Goal: Check status: Check status

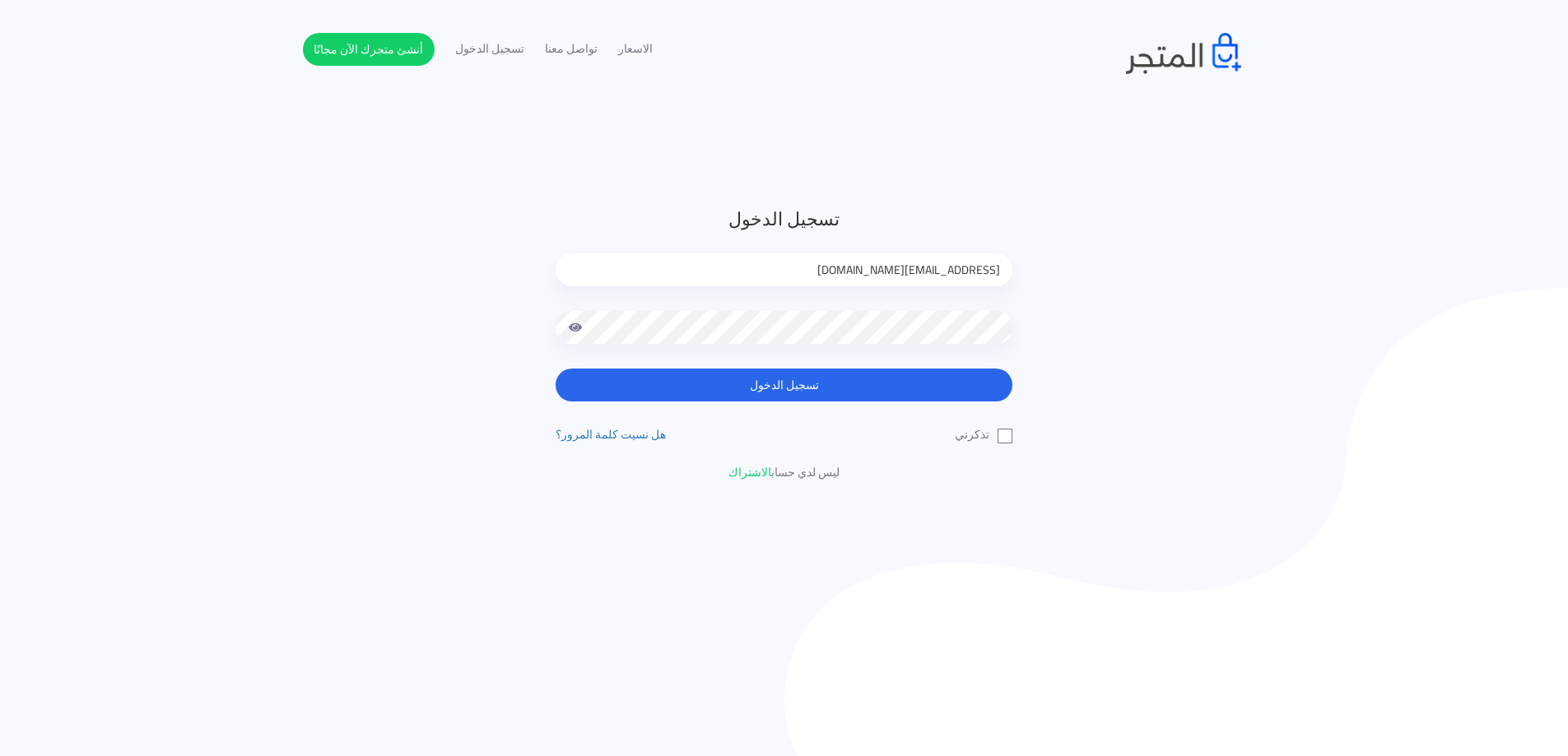
click at [856, 289] on div "[EMAIL_ADDRESS][DOMAIN_NAME]" at bounding box center [784, 282] width 457 height 58
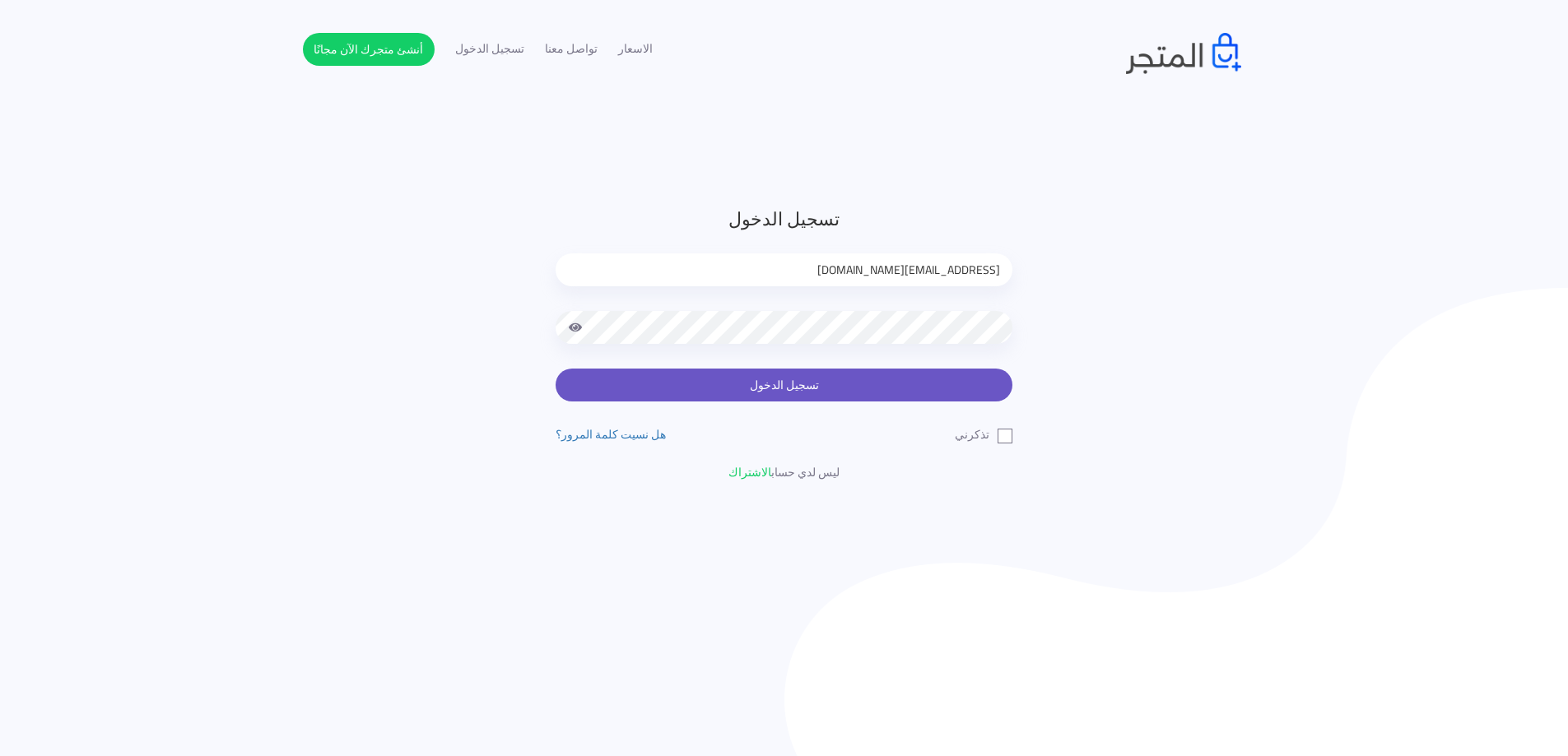
click at [868, 386] on button "تسجيل الدخول" at bounding box center [784, 385] width 457 height 33
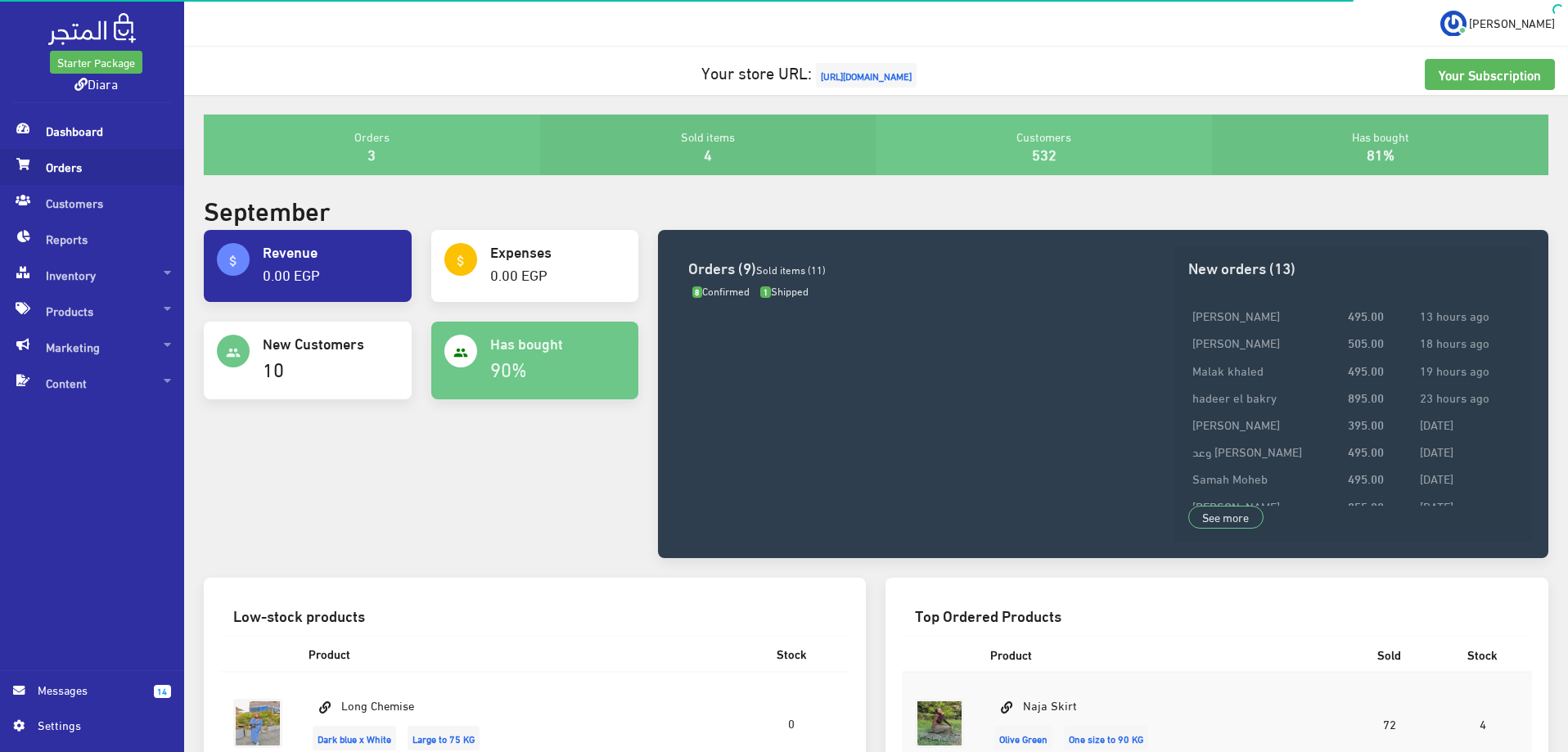
click at [150, 156] on span "Orders" at bounding box center [92, 167] width 158 height 36
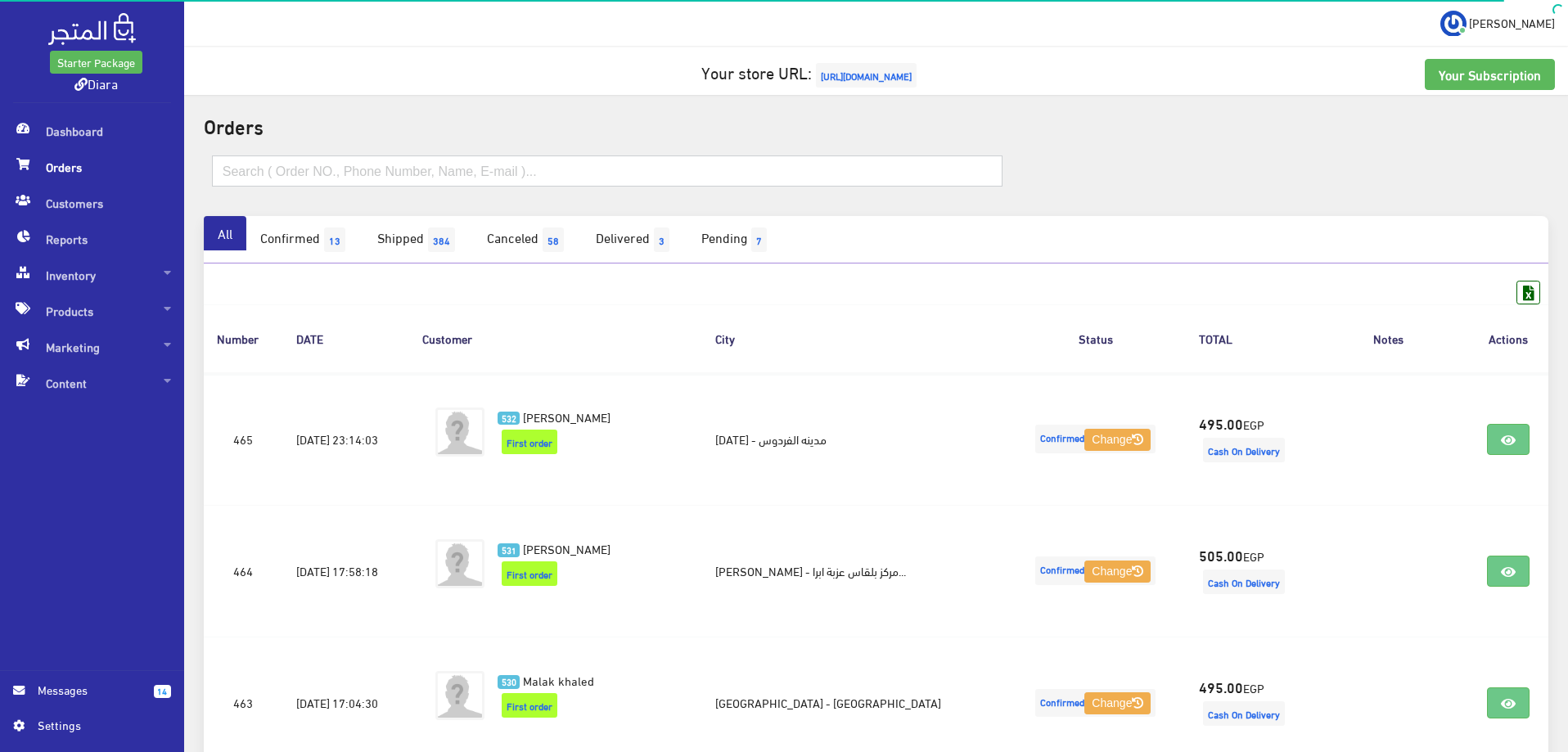
drag, startPoint x: 829, startPoint y: 175, endPoint x: 825, endPoint y: 183, distance: 8.9
click at [828, 177] on input "text" at bounding box center [607, 171] width 792 height 31
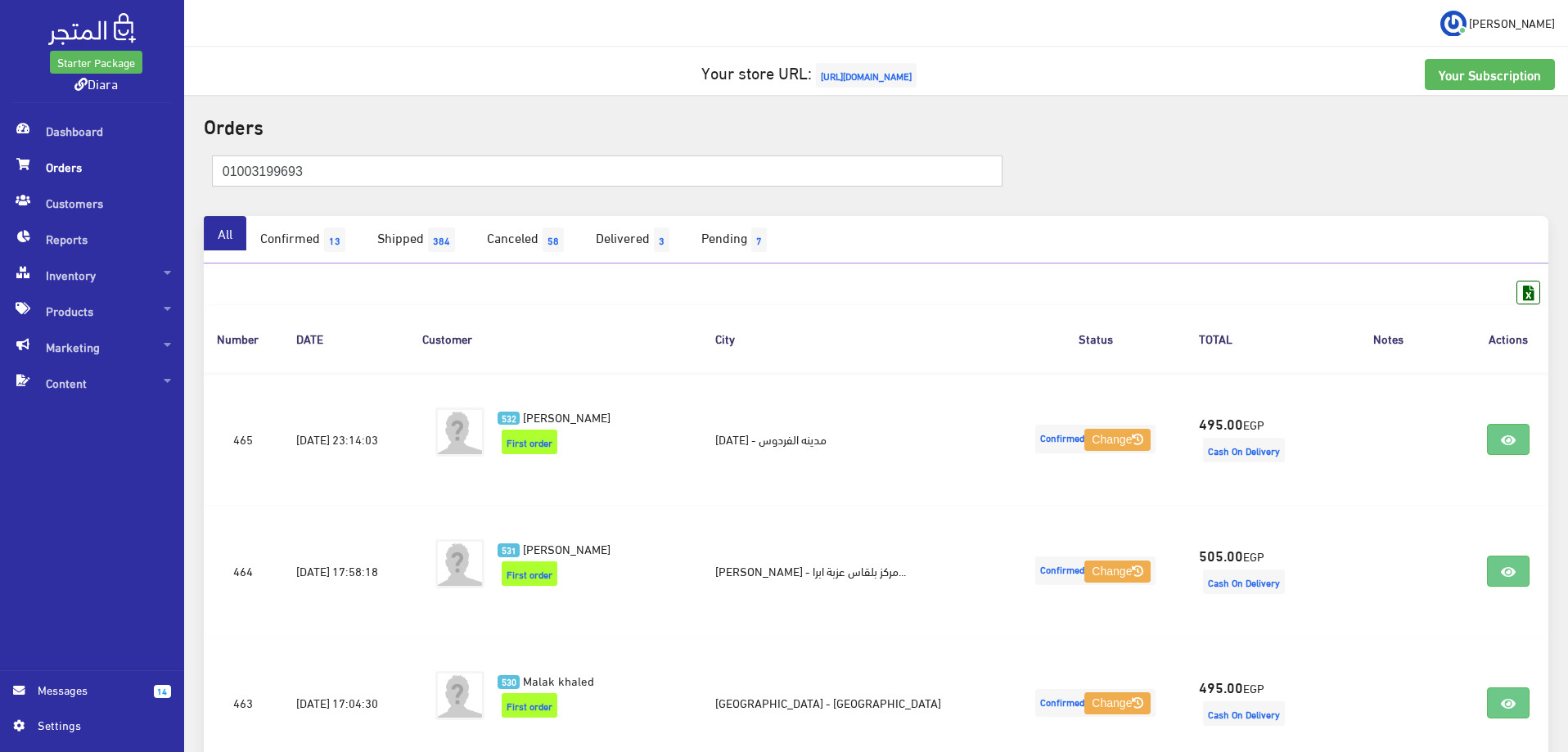
type input "01003199693"
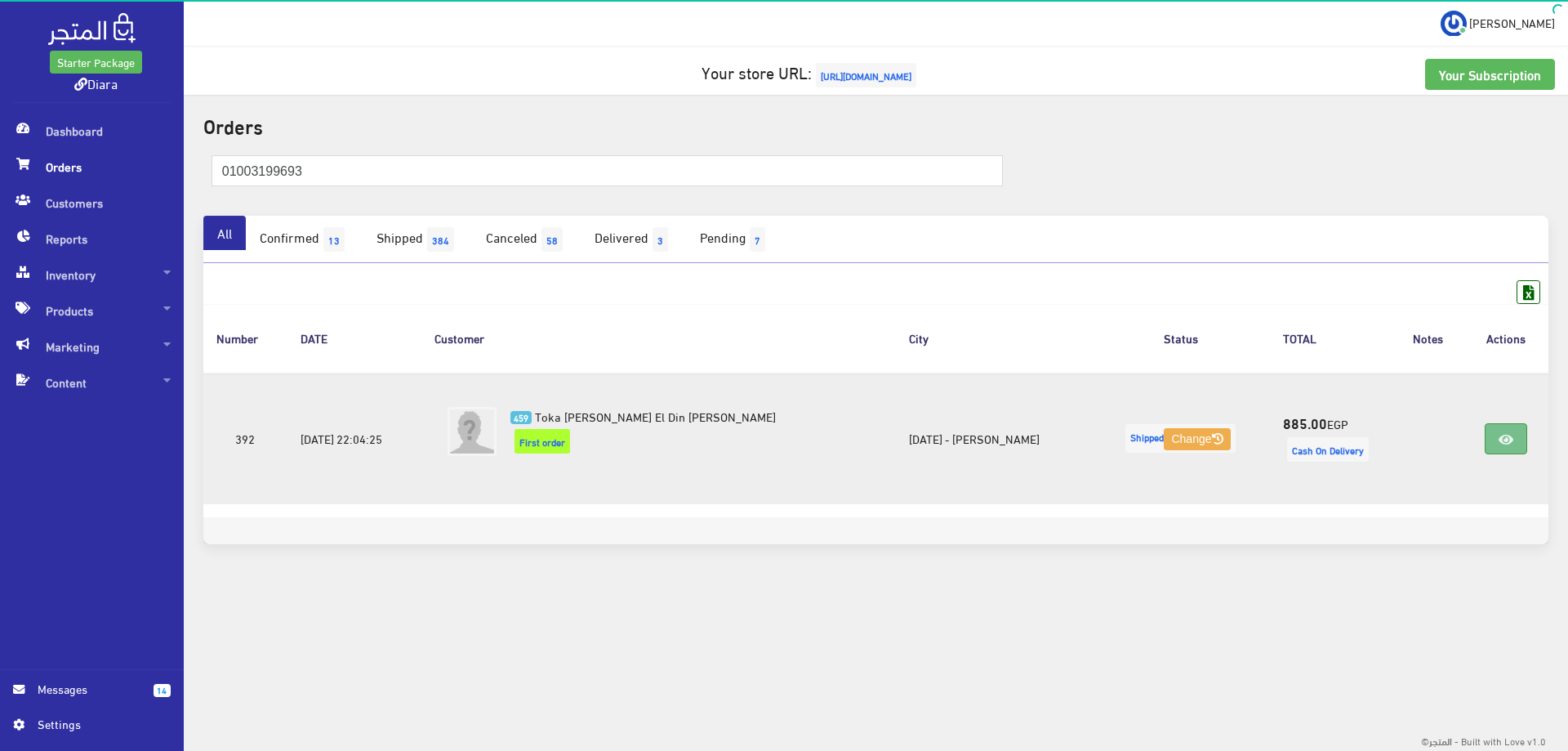
click at [1517, 448] on link at bounding box center [1506, 439] width 42 height 31
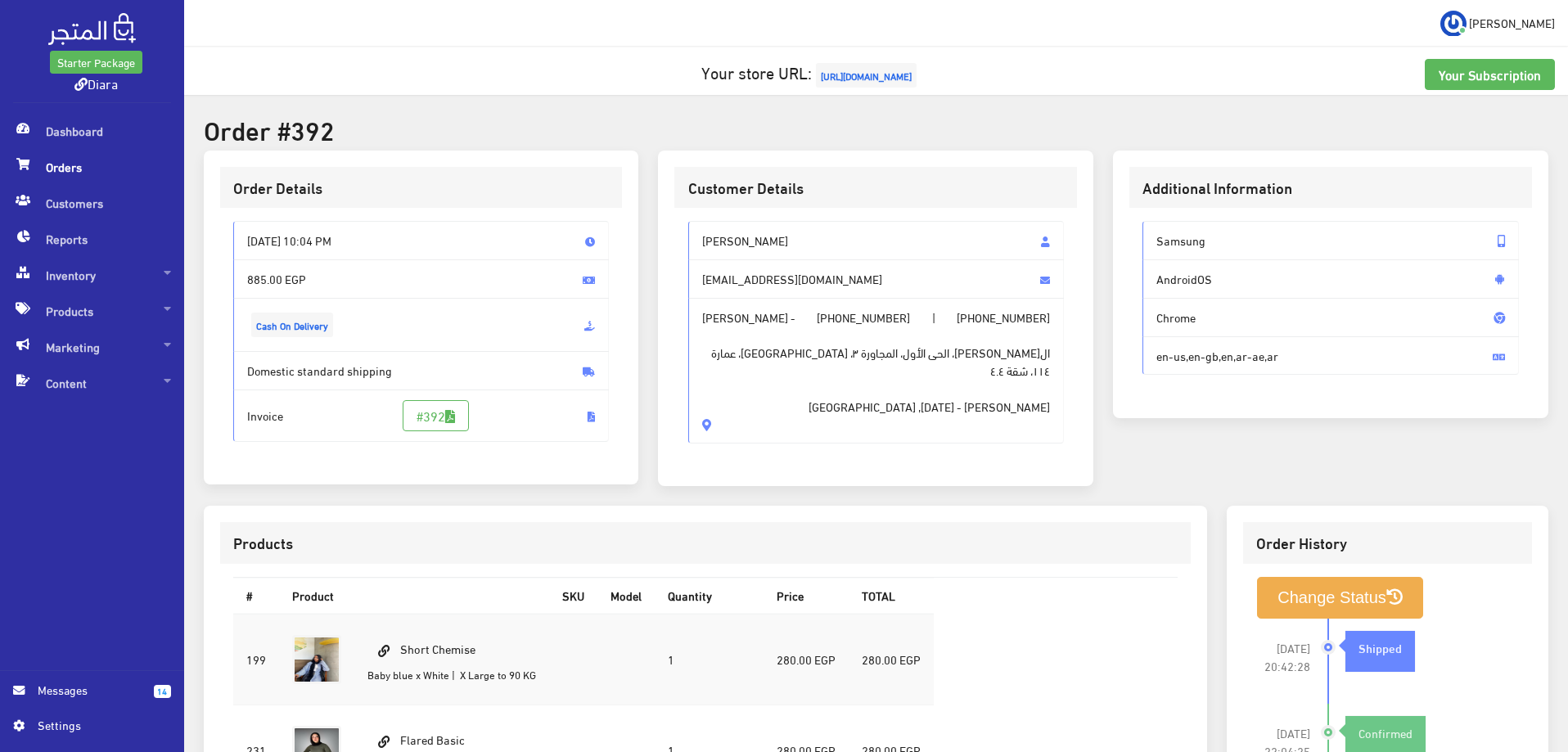
click at [785, 380] on span "الشيخ زايد، الحى الأول، المجاورة ٣، شارع ٣٣، عمارة ١١٤، شقة ٤.٤ Al Sheikh Zayed…" at bounding box center [876, 371] width 349 height 89
click at [801, 374] on span "الشيخ زايد، الحى الأول، المجاورة ٣، شارع ٣٣، عمارة ١١٤، شقة ٤.٤ Al Sheikh Zayed…" at bounding box center [876, 371] width 349 height 89
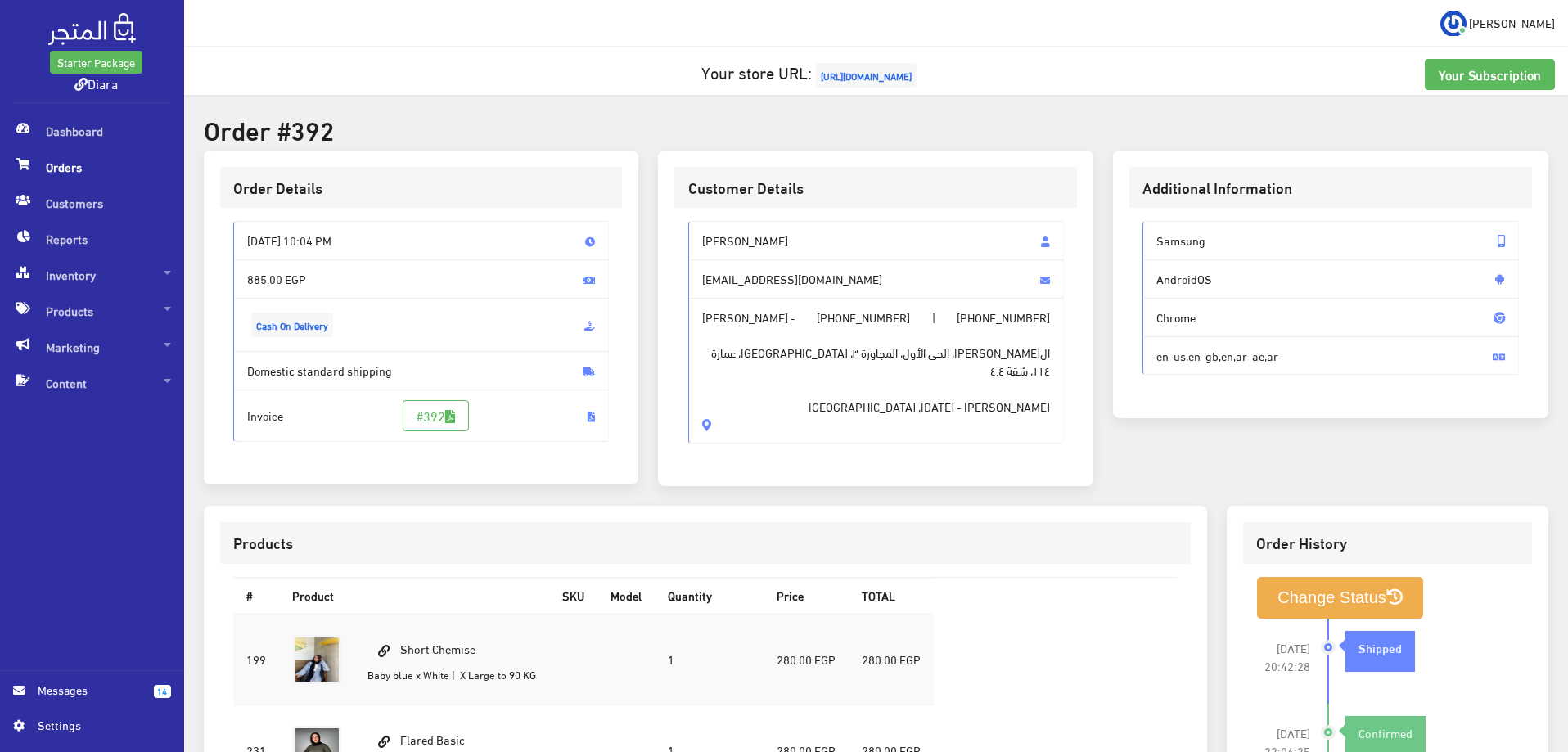
click at [801, 374] on span "الشيخ زايد، الحى الأول، المجاورة ٣، شارع ٣٣، عمارة ١١٤، شقة ٤.٤ Al Sheikh Zayed…" at bounding box center [876, 371] width 349 height 89
click at [801, 373] on span "الشيخ زايد، الحى الأول، المجاورة ٣، شارع ٣٣، عمارة ١١٤، شقة ٤.٤ Al Sheikh Zayed…" at bounding box center [876, 371] width 349 height 89
click at [806, 413] on span "الشيخ زايد، الحى الأول، المجاورة ٣، شارع ٣٣، عمارة ١١٤، شقة ٤.٤ Al Sheikh Zayed…" at bounding box center [876, 371] width 349 height 89
click at [838, 407] on span "الشيخ زايد، الحى الأول، المجاورة ٣، شارع ٣٣، عمارة ١١٤، شقة ٤.٤ Al Sheikh Zayed…" at bounding box center [876, 371] width 349 height 89
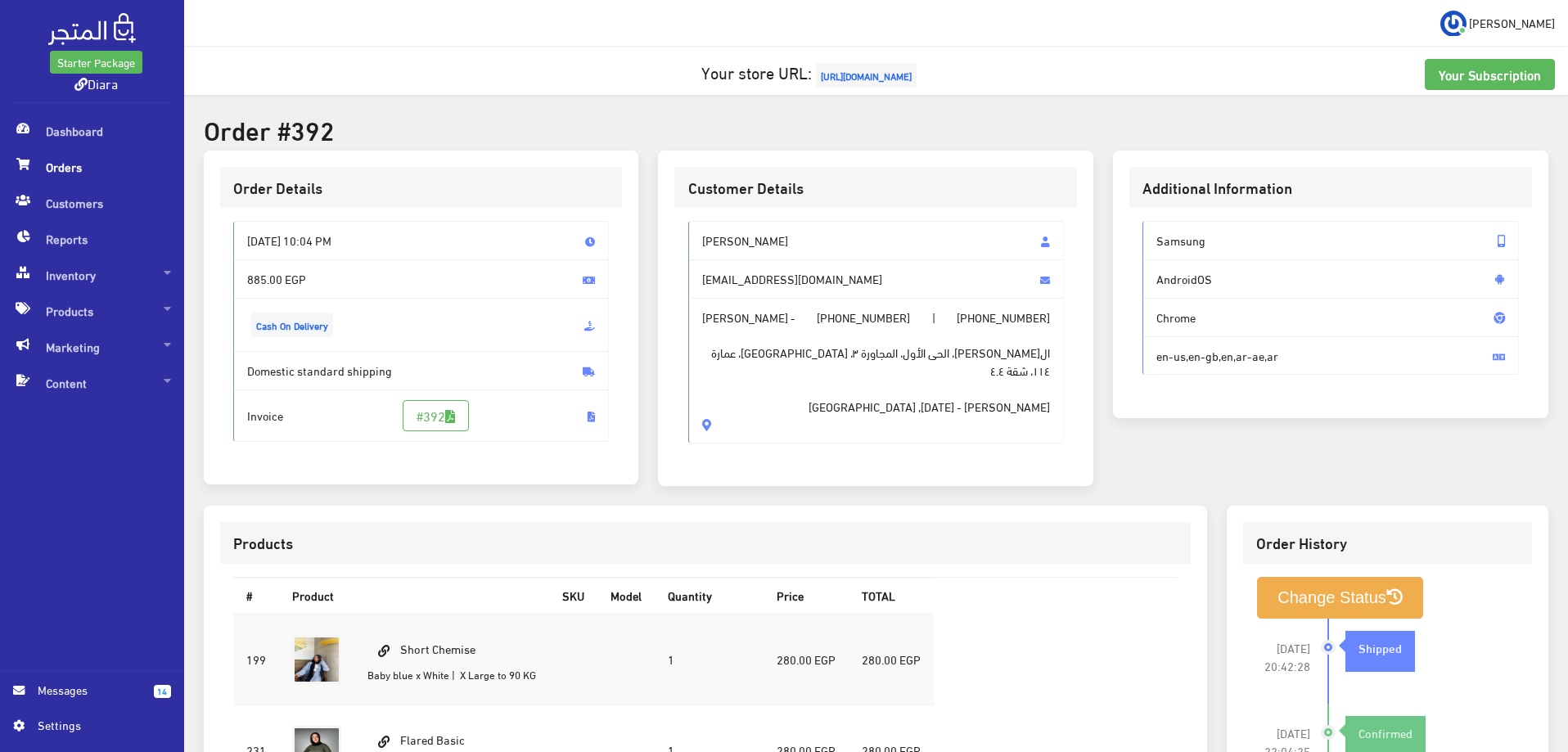
click at [838, 407] on span "الشيخ زايد، الحى الأول، المجاورة ٣، شارع ٣٣، عمارة ١١٤، شقة ٤.٤ Al Sheikh Zayed…" at bounding box center [876, 371] width 349 height 89
click at [839, 407] on span "الشيخ زايد، الحى الأول، المجاورة ٣، شارع ٣٣، عمارة ١١٤، شقة ٤.٤ Al Sheikh Zayed…" at bounding box center [876, 371] width 349 height 89
click at [813, 339] on span "Toka Mohamed Salah El Din Mohamed - +201003199693 | +201277789801 الشيخ زايد، ا…" at bounding box center [877, 370] width 376 height 145
click at [910, 311] on span "+201003199693" at bounding box center [863, 317] width 94 height 18
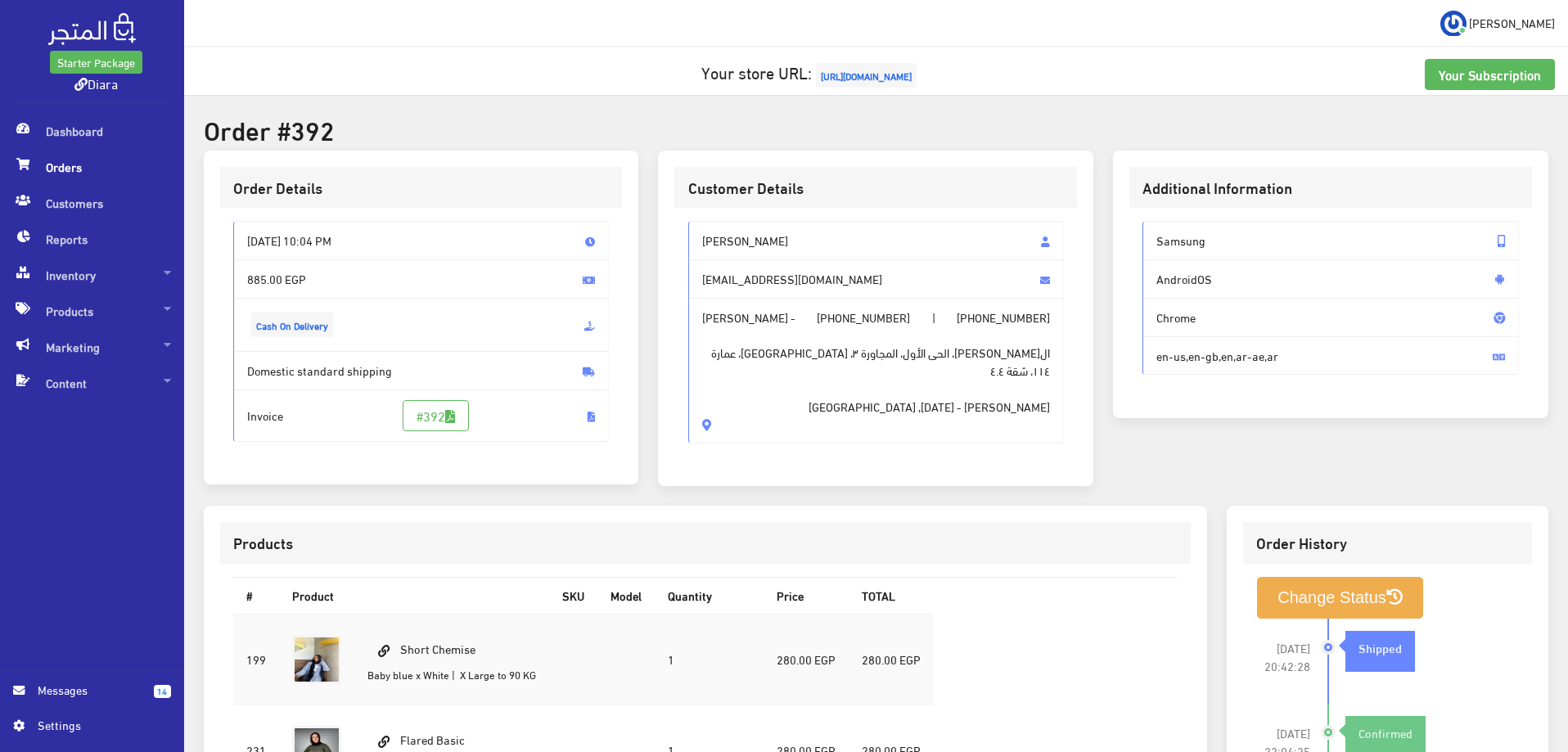
click at [910, 318] on span "+201003199693" at bounding box center [863, 317] width 94 height 18
drag, startPoint x: 947, startPoint y: 321, endPoint x: 1022, endPoint y: 326, distance: 75.2
click at [1022, 326] on span "Toka Mohamed Salah El Din Mohamed - +201003199693 | +201277789801 الشيخ زايد، ا…" at bounding box center [877, 370] width 376 height 145
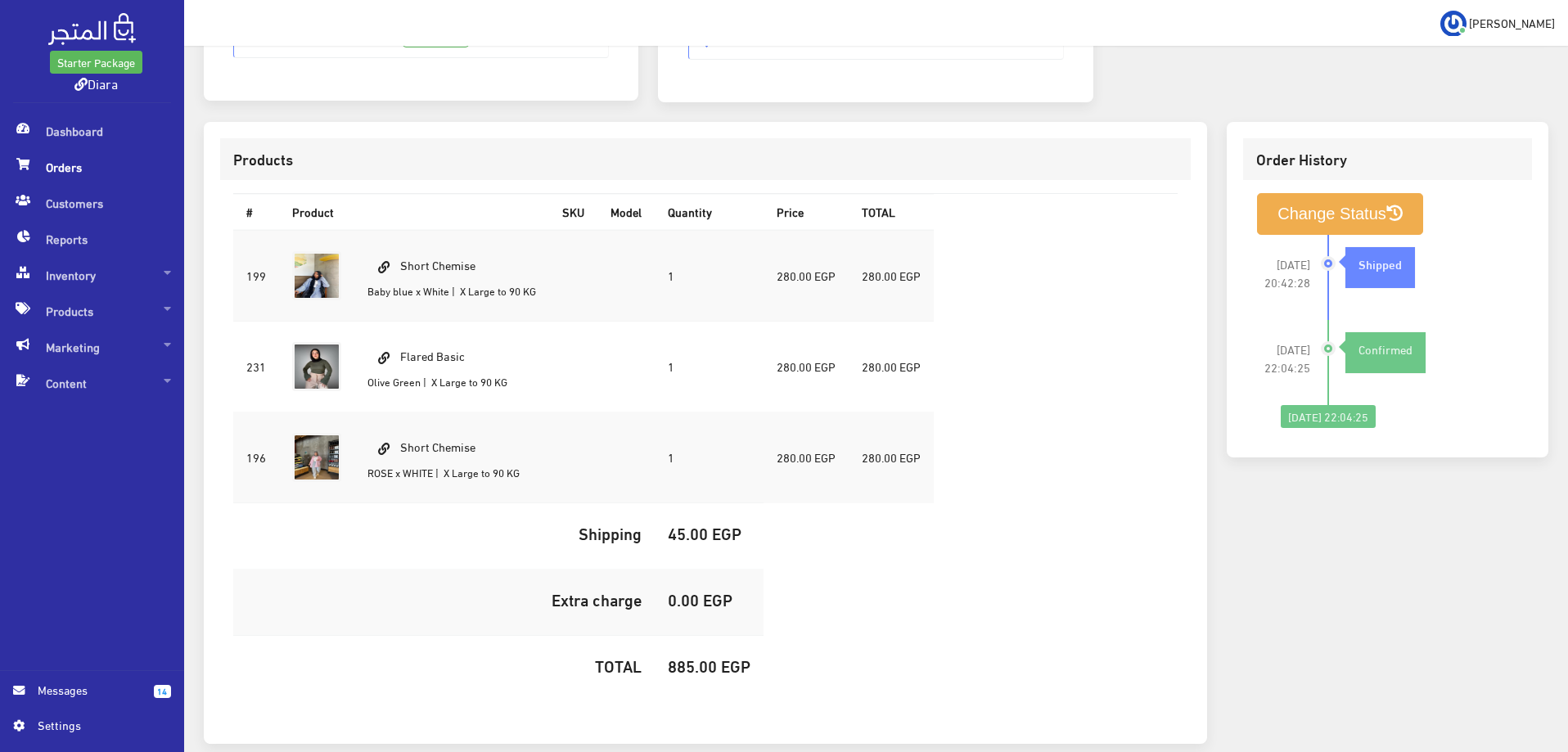
scroll to position [409, 0]
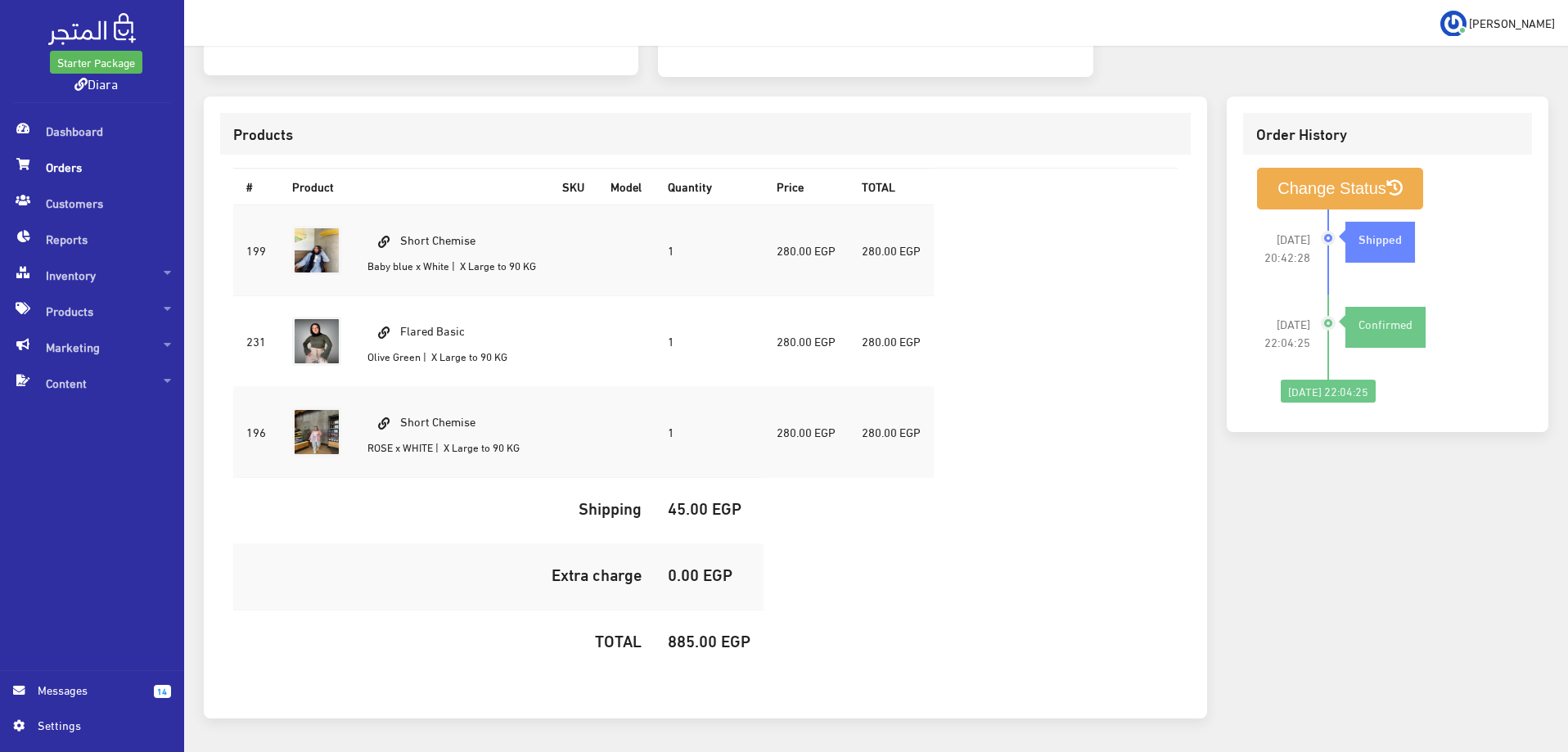
click at [410, 356] on small "Olive Green" at bounding box center [394, 355] width 53 height 20
click at [437, 381] on td "Flared Basic Olive Green | X Large to 90 KG" at bounding box center [452, 342] width 195 height 91
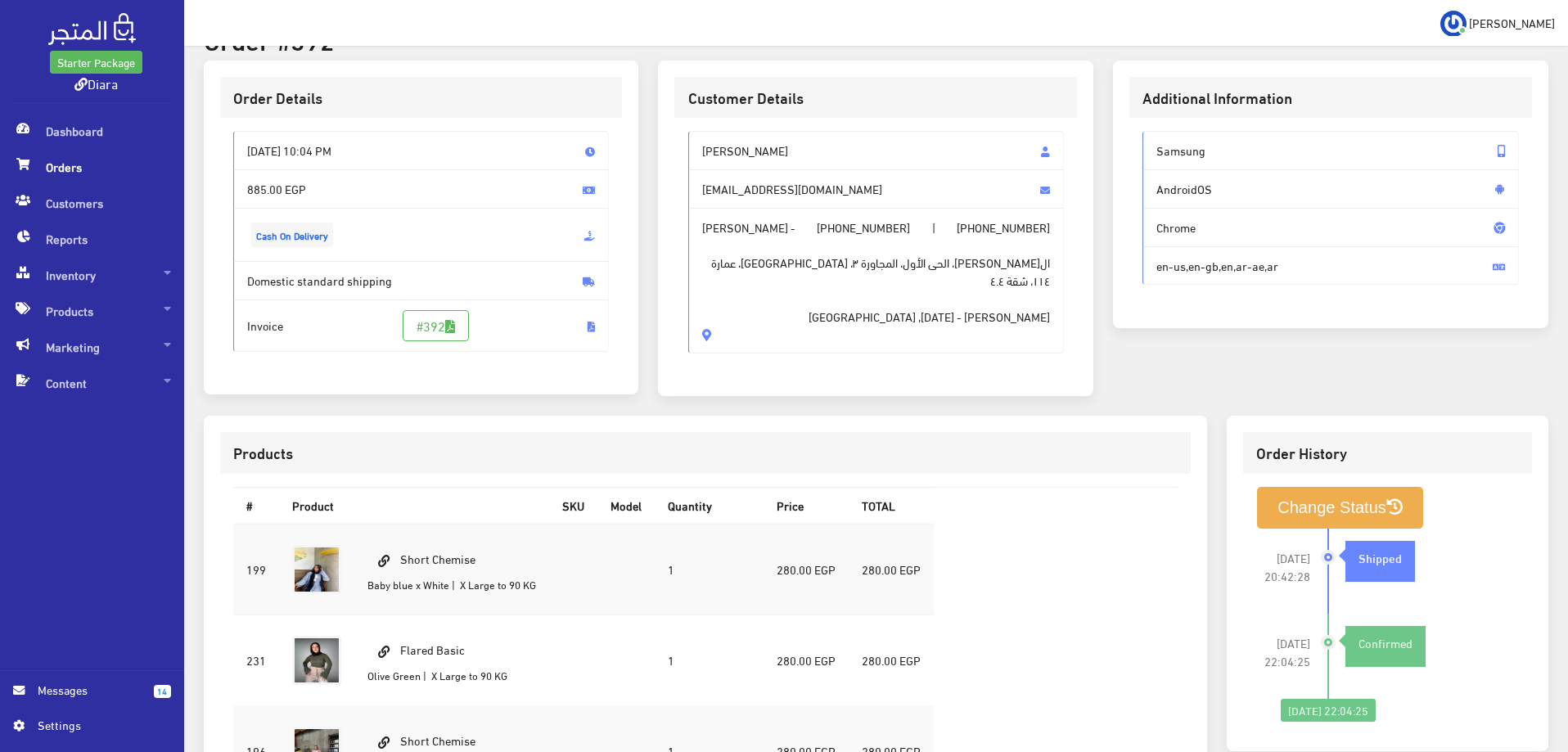
scroll to position [82, 0]
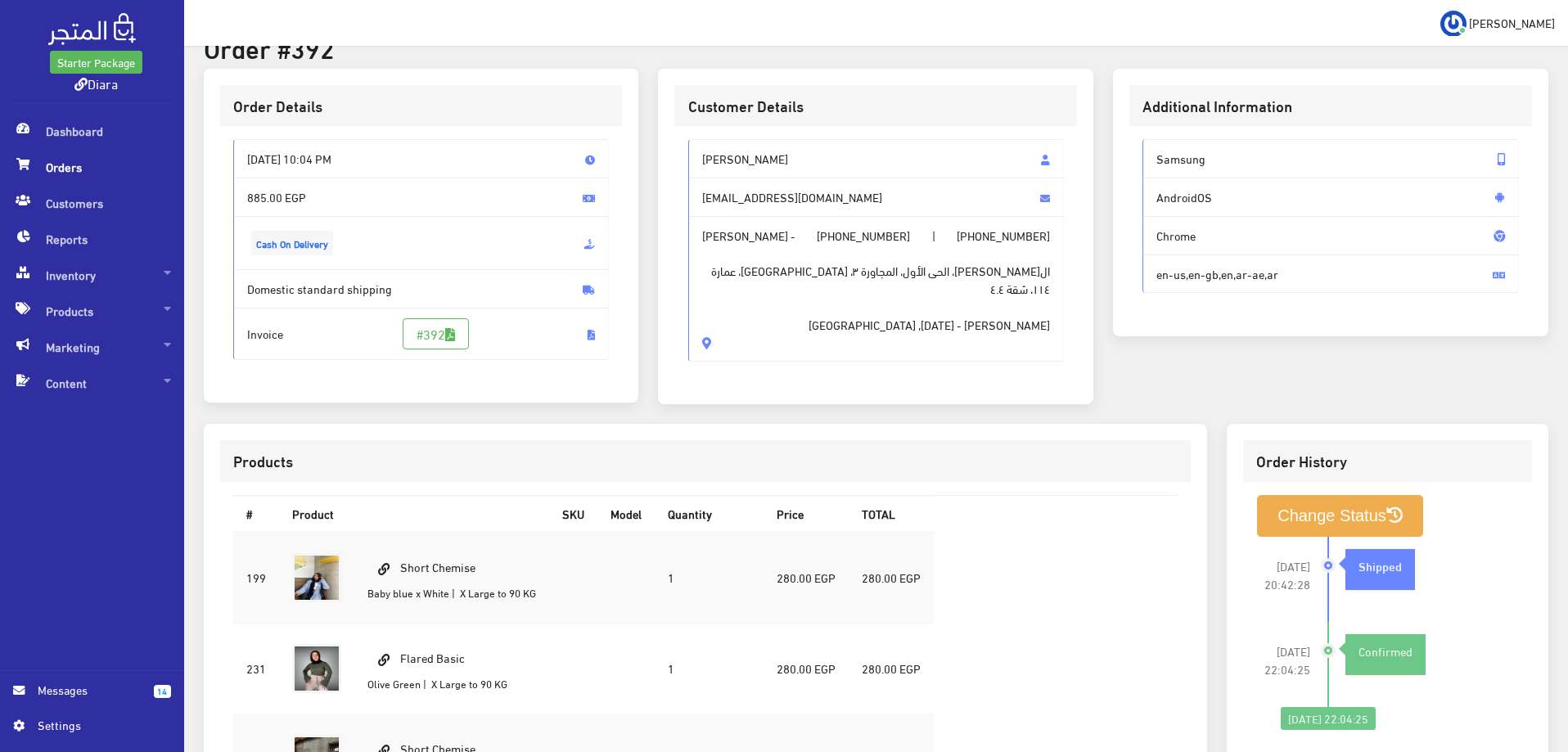
click at [910, 238] on span "+201003199693" at bounding box center [863, 235] width 94 height 18
drag, startPoint x: 944, startPoint y: 235, endPoint x: 1014, endPoint y: 230, distance: 70.2
click at [910, 230] on span "+201003199693" at bounding box center [863, 235] width 94 height 18
copy span "01003199693"
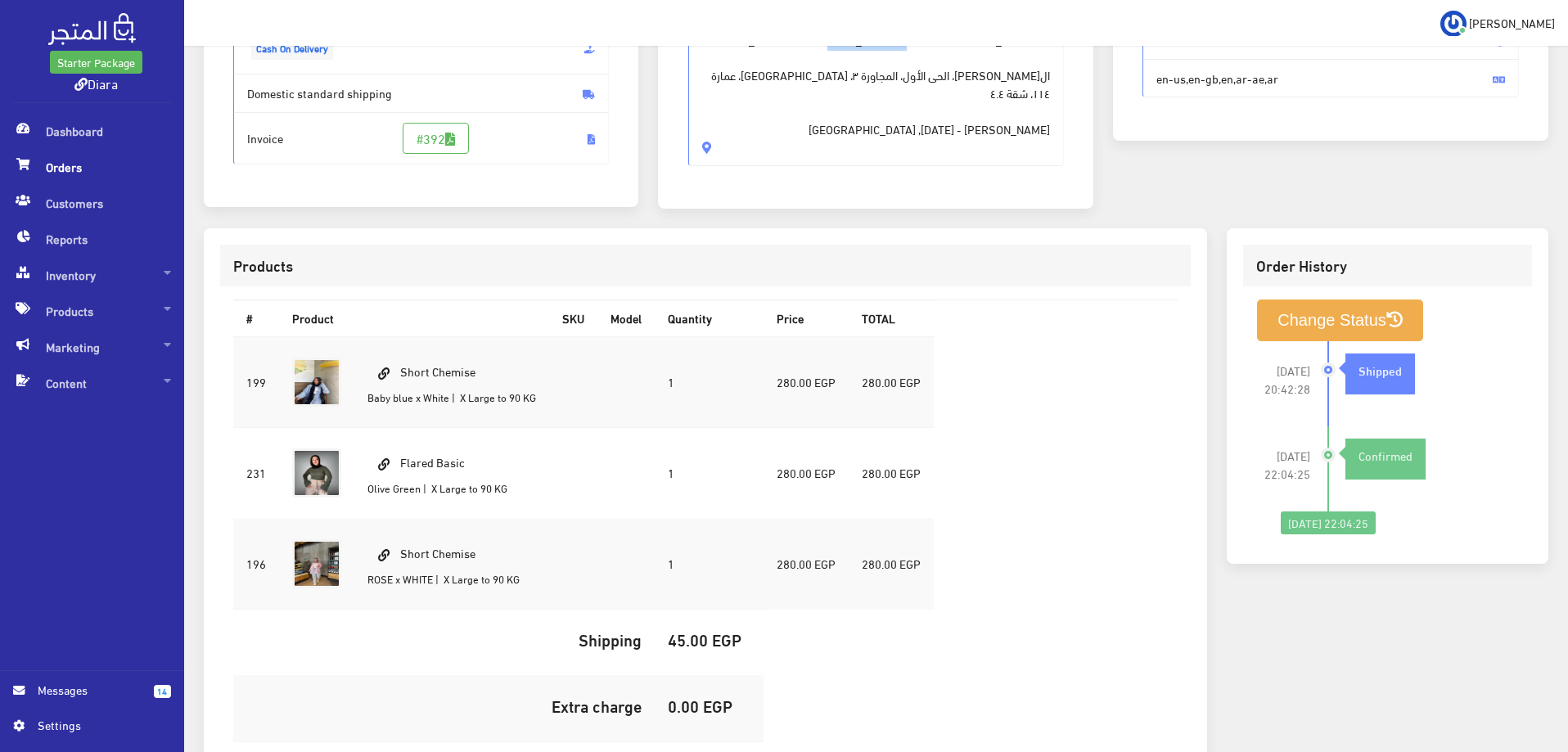
scroll to position [57, 0]
